Goal: Task Accomplishment & Management: Use online tool/utility

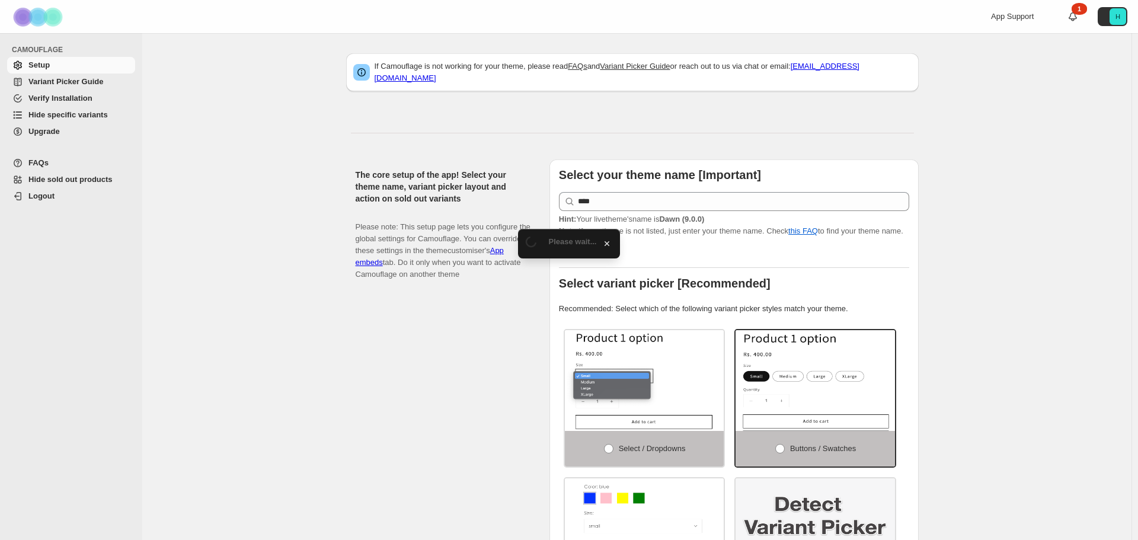
drag, startPoint x: 0, startPoint y: 0, endPoint x: 65, endPoint y: 120, distance: 136.3
click at [65, 120] on span "Hide specific variants" at bounding box center [80, 115] width 104 height 12
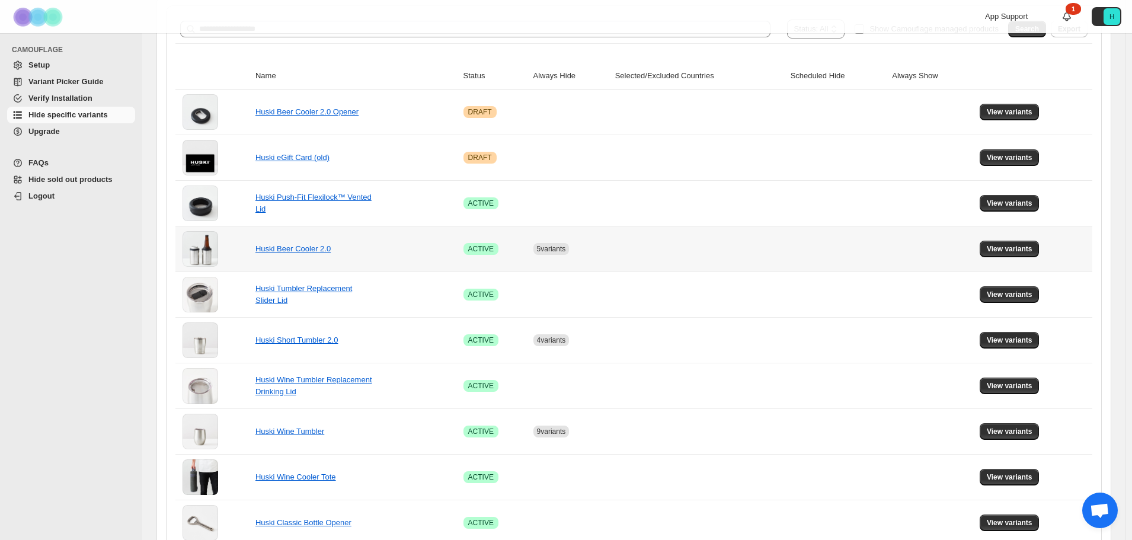
scroll to position [237, 0]
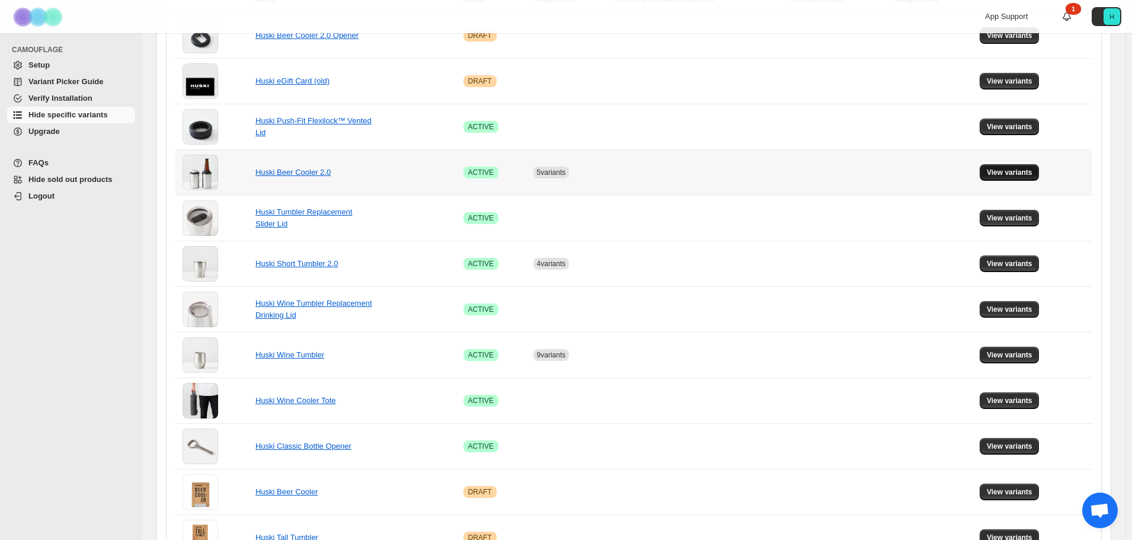
click at [1016, 172] on span "View variants" at bounding box center [1010, 172] width 46 height 9
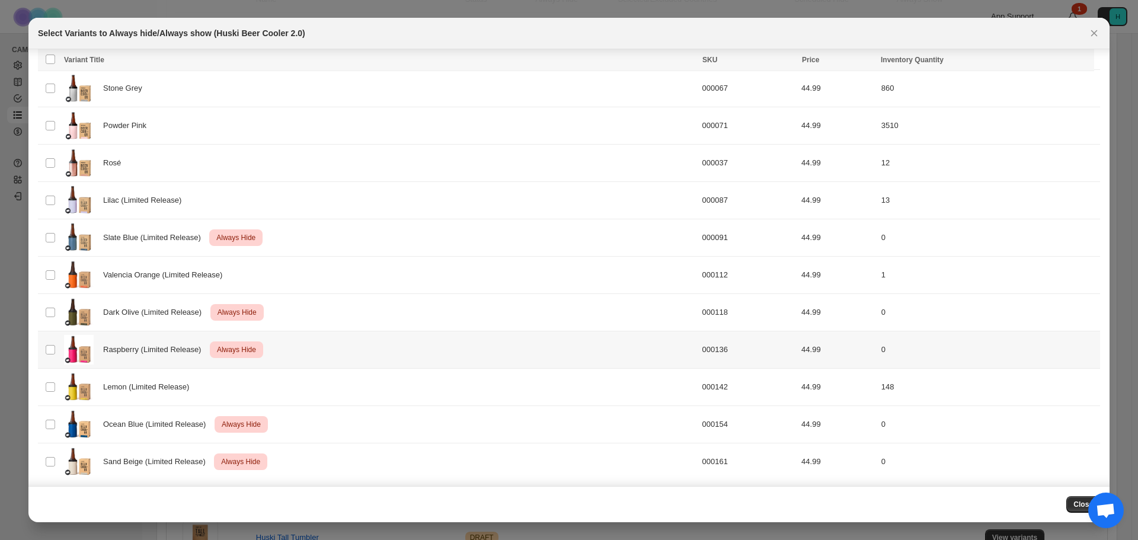
scroll to position [187, 0]
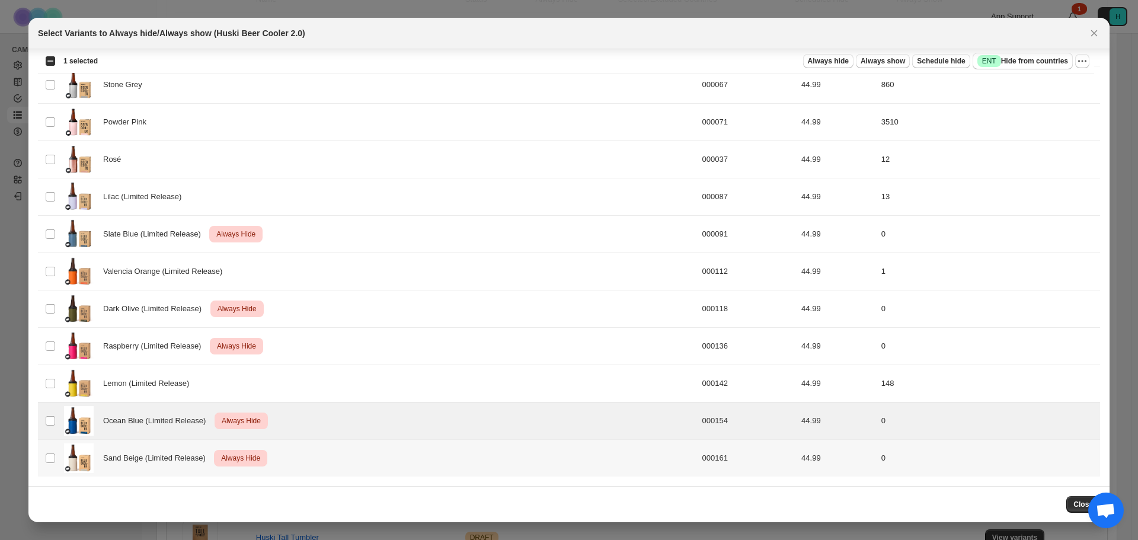
click at [44, 459] on td "Select product variant" at bounding box center [49, 458] width 23 height 37
click at [900, 63] on span "Always show" at bounding box center [882, 60] width 44 height 9
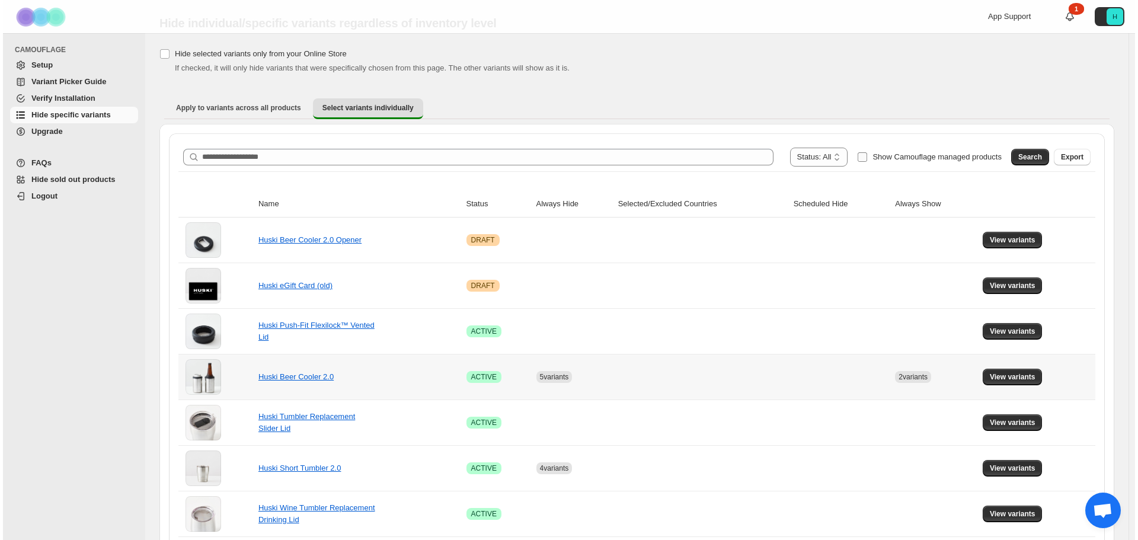
scroll to position [0, 0]
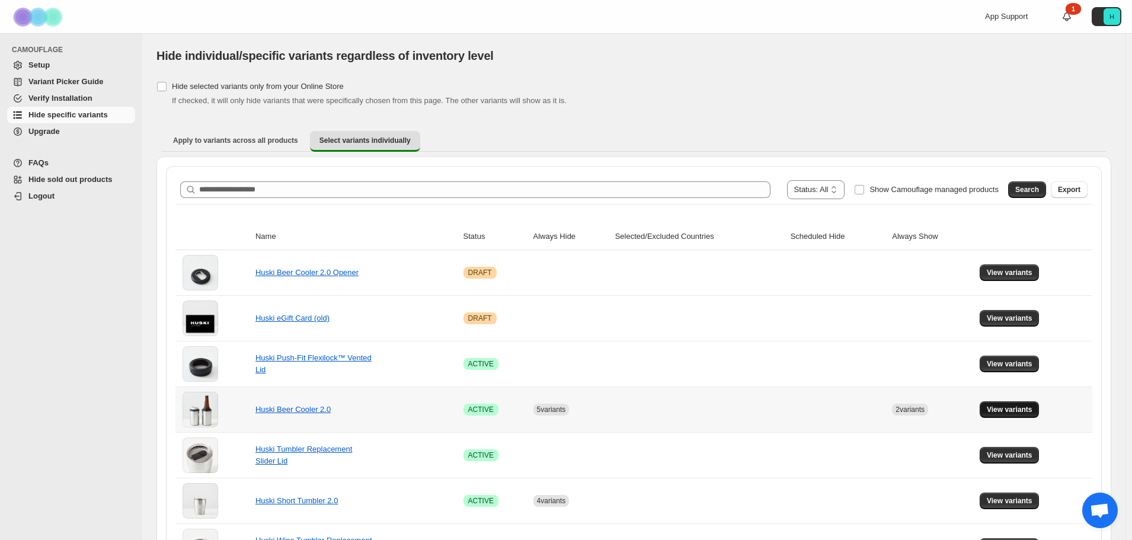
click at [995, 411] on span "View variants" at bounding box center [1010, 409] width 46 height 9
